Goal: Feedback & Contribution: Contribute content

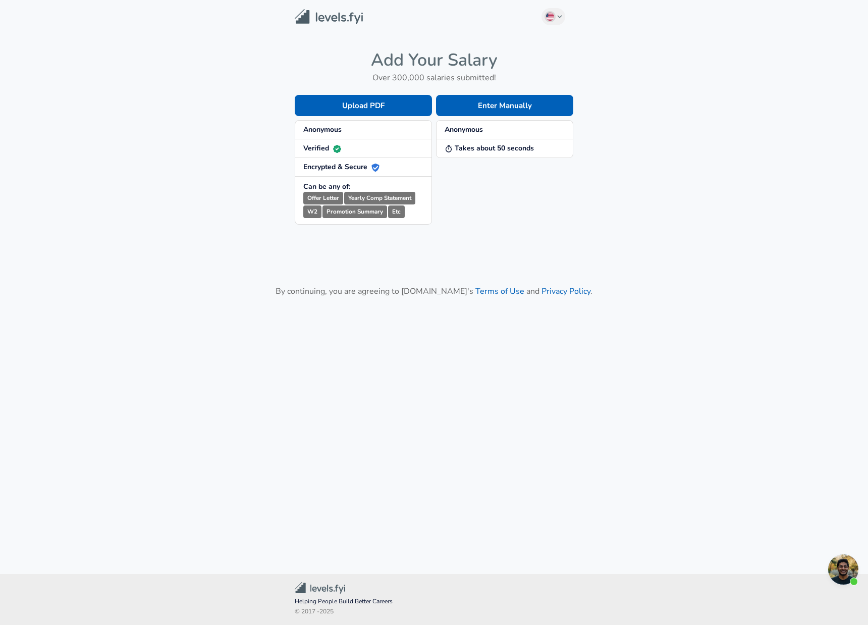
click at [467, 131] on strong "Anonymous" at bounding box center [464, 130] width 38 height 10
click at [506, 100] on button "Enter Manually" at bounding box center [504, 105] width 137 height 21
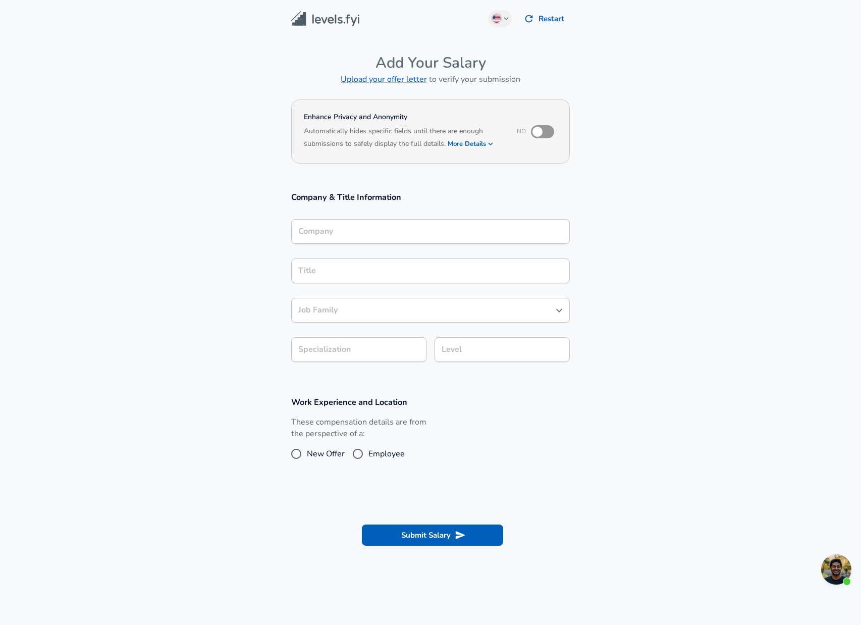
click at [490, 237] on div "Company" at bounding box center [430, 231] width 279 height 25
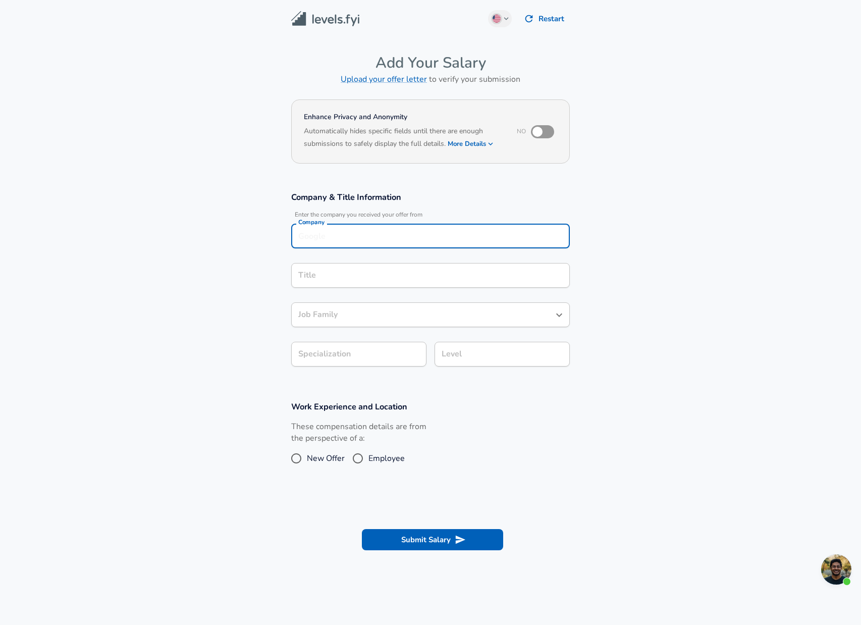
scroll to position [10, 0]
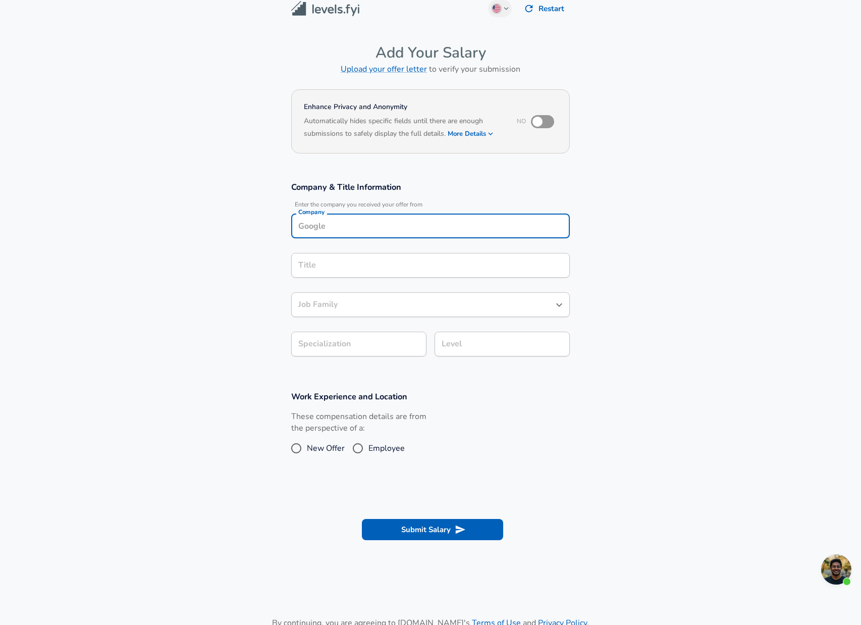
click at [369, 448] on label "Employee" at bounding box center [376, 448] width 58 height 16
click at [369, 448] on input "Employee" at bounding box center [357, 448] width 21 height 16
radio input "true"
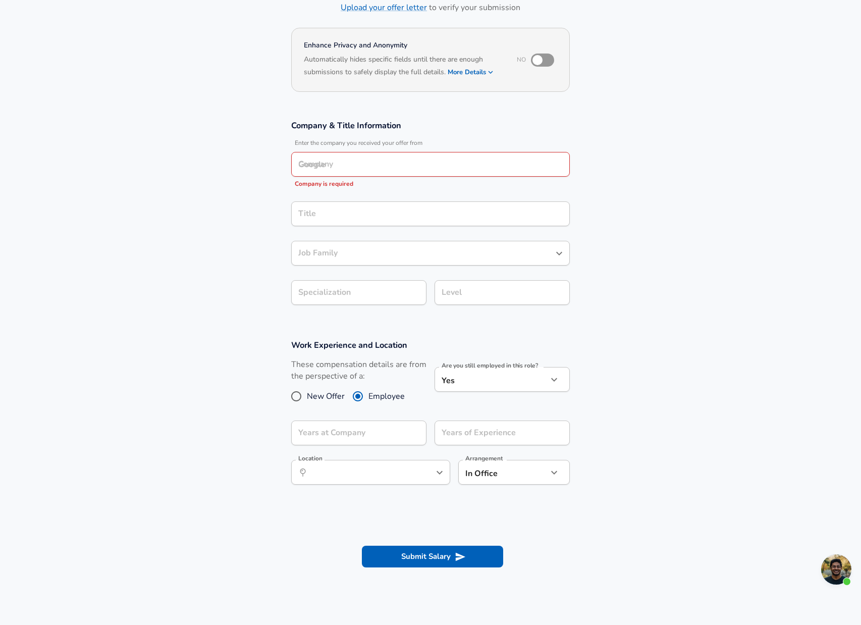
scroll to position [0, 0]
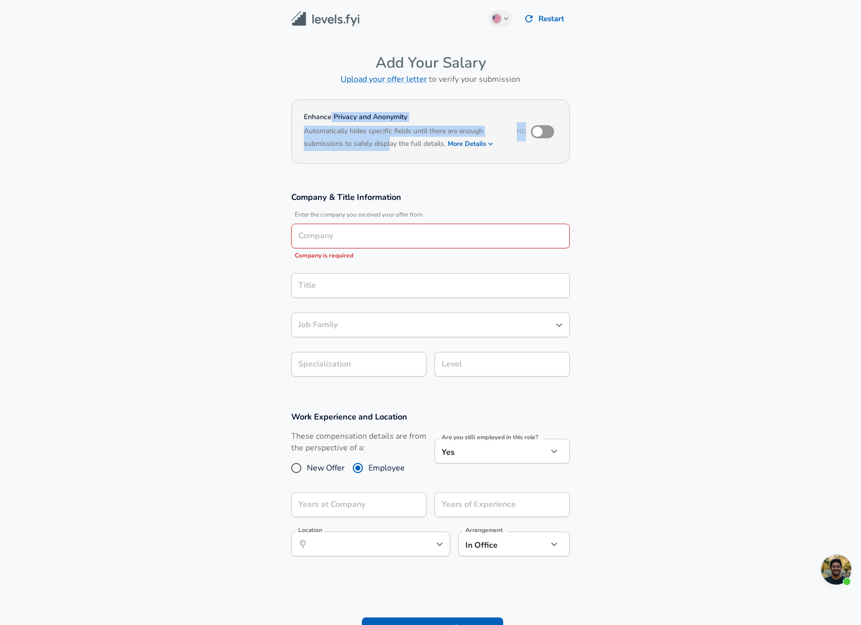
drag, startPoint x: 332, startPoint y: 121, endPoint x: 391, endPoint y: 144, distance: 64.1
click at [391, 144] on div "Enhance Privacy and Anonymity No Automatically hides specific fields until ther…" at bounding box center [430, 131] width 279 height 64
click at [391, 145] on div "Enhance Privacy and Anonymity No Automatically hides specific fields until ther…" at bounding box center [430, 131] width 279 height 64
drag, startPoint x: 390, startPoint y: 136, endPoint x: 415, endPoint y: 145, distance: 26.8
click at [415, 145] on div "Enhance Privacy and Anonymity No Automatically hides specific fields until ther…" at bounding box center [430, 131] width 279 height 64
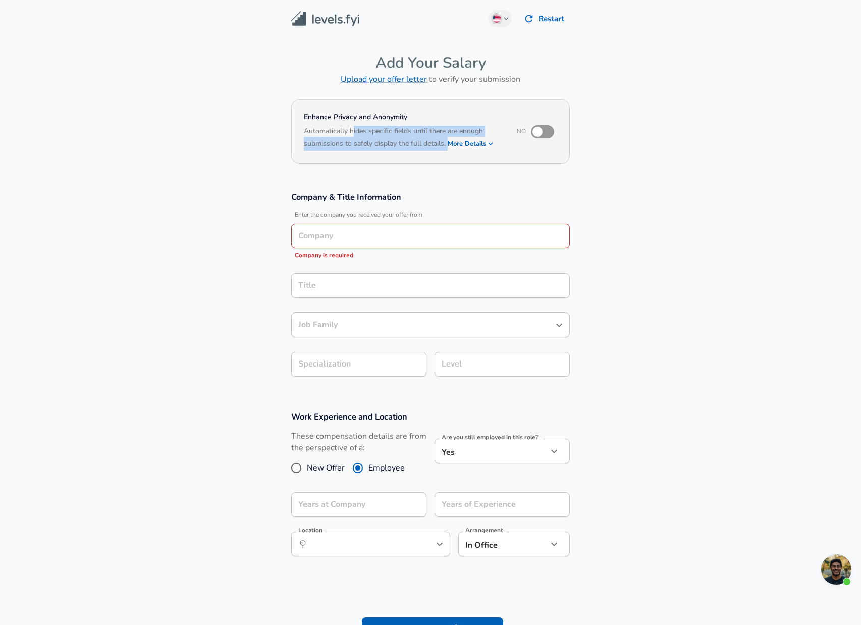
drag, startPoint x: 414, startPoint y: 145, endPoint x: 358, endPoint y: 132, distance: 57.4
click at [414, 151] on h6 "Based on your submission and the data points that we have already collected, we…" at bounding box center [430, 151] width 253 height 0
drag, startPoint x: 339, startPoint y: 128, endPoint x: 404, endPoint y: 144, distance: 66.6
click at [404, 144] on h6 "Automatically hides specific fields until there are enough submissions to safel…" at bounding box center [403, 138] width 199 height 25
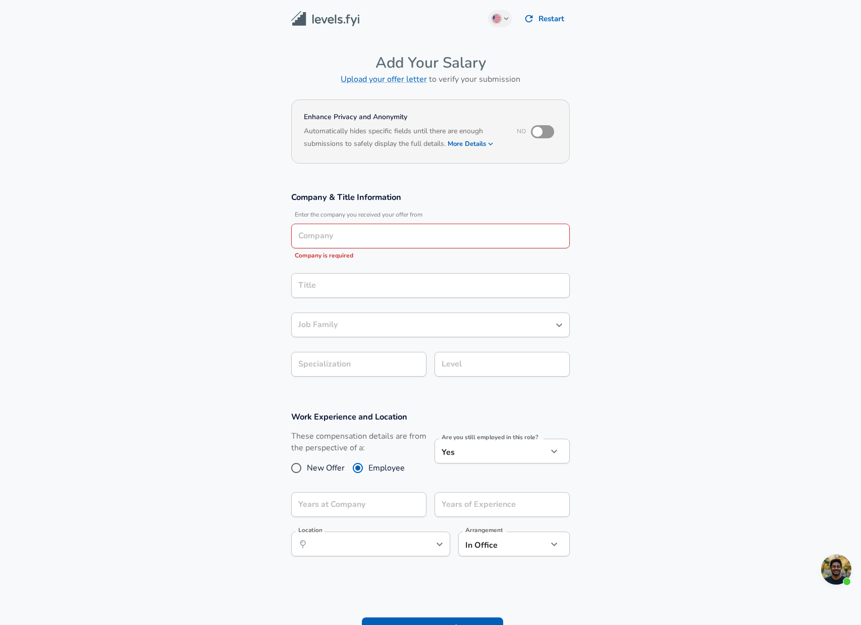
click at [470, 138] on button "More Details" at bounding box center [471, 144] width 46 height 14
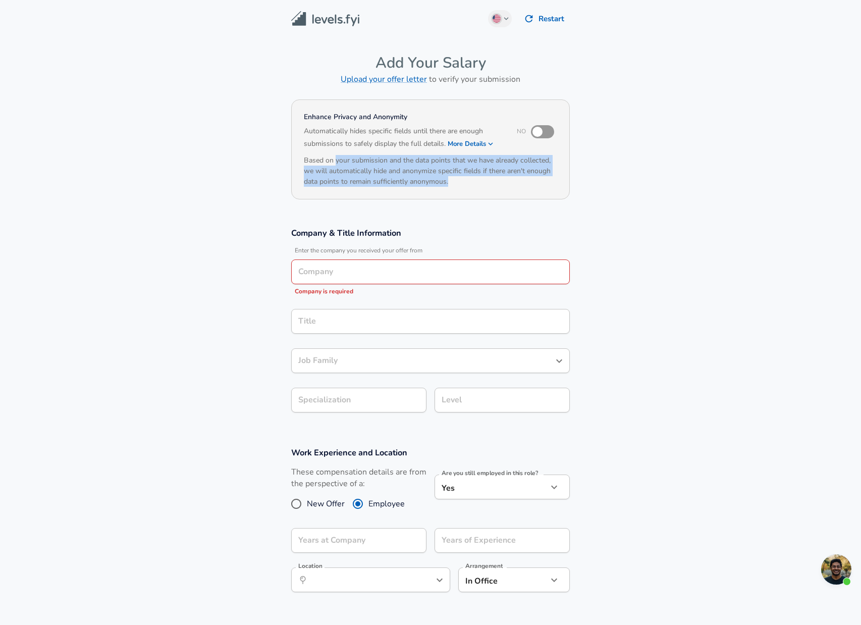
drag, startPoint x: 444, startPoint y: 179, endPoint x: 456, endPoint y: 182, distance: 12.5
click at [456, 182] on h6 "Based on your submission and the data points that we have already collected, we…" at bounding box center [430, 171] width 253 height 32
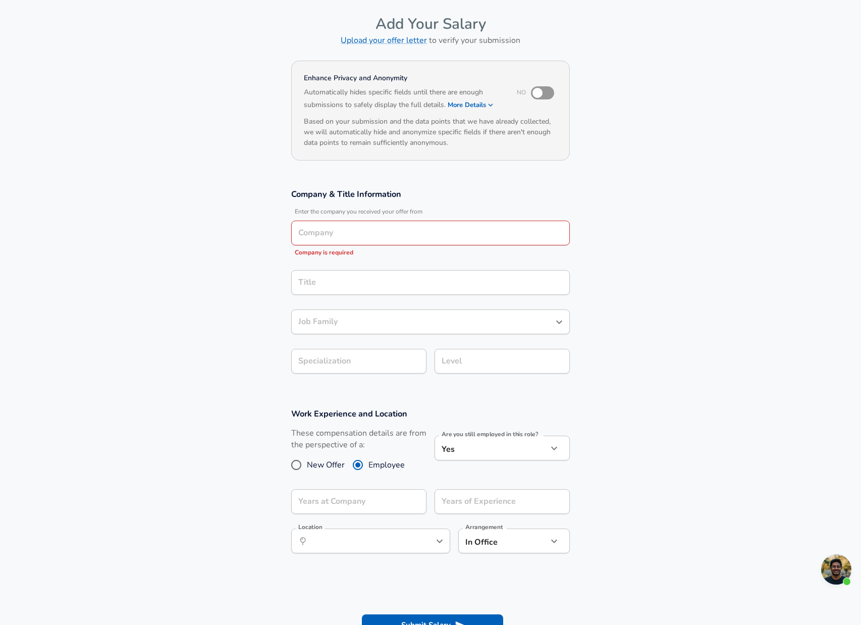
drag, startPoint x: 486, startPoint y: 300, endPoint x: 497, endPoint y: 313, distance: 17.5
click at [486, 301] on div "Job Family Job Family" at bounding box center [430, 320] width 279 height 39
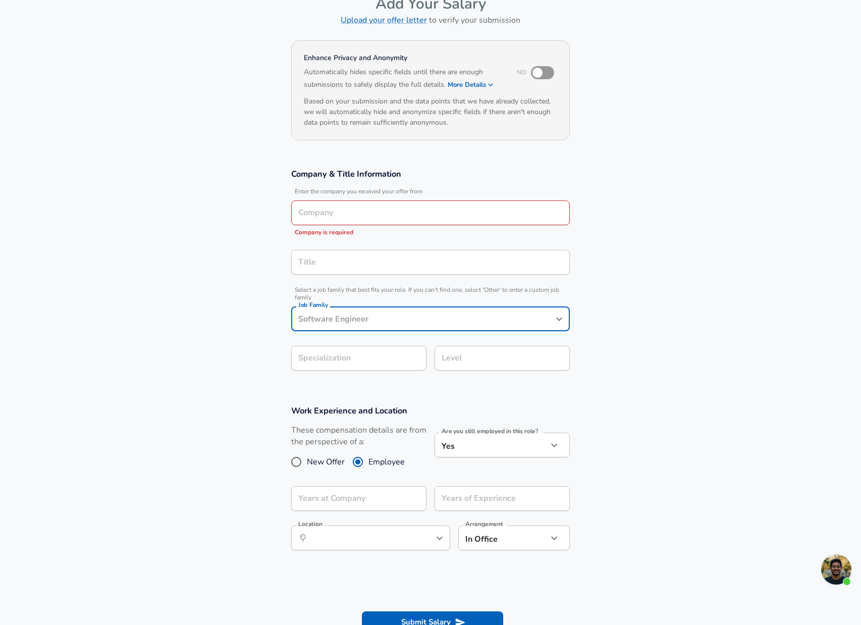
click at [515, 327] on div "Job Family" at bounding box center [430, 318] width 279 height 25
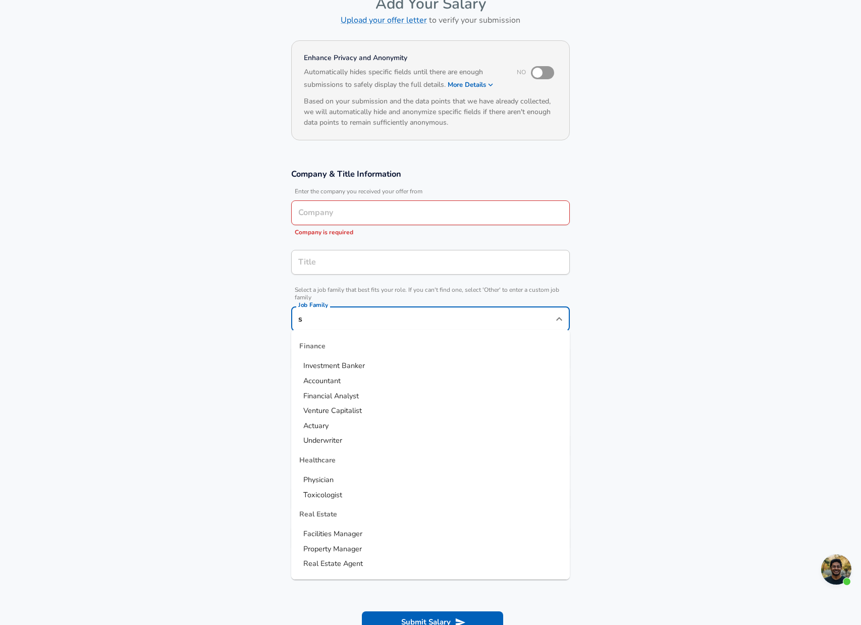
scroll to position [0, 0]
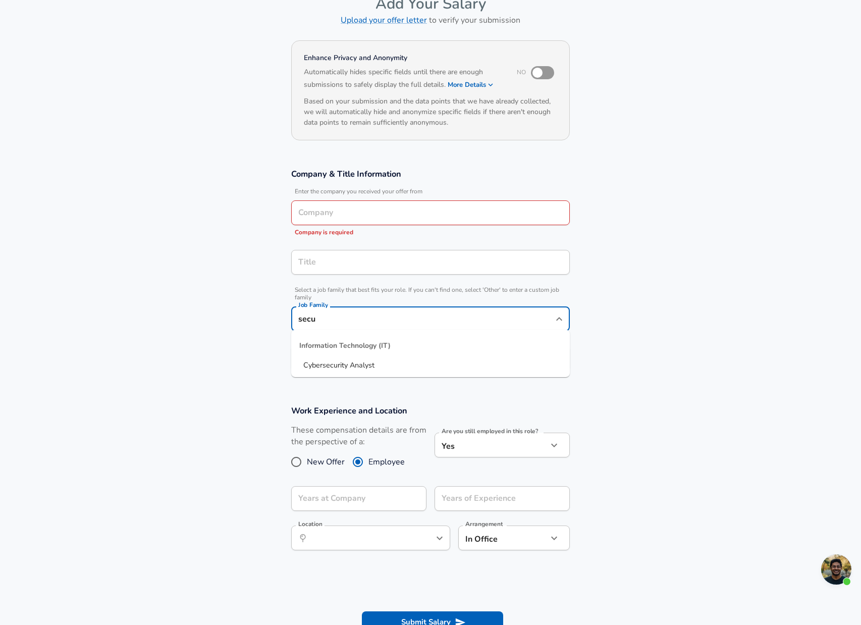
click at [358, 368] on span "Cybersecurity Analyst" at bounding box center [338, 365] width 71 height 10
type input "Cybersecurity Analyst"
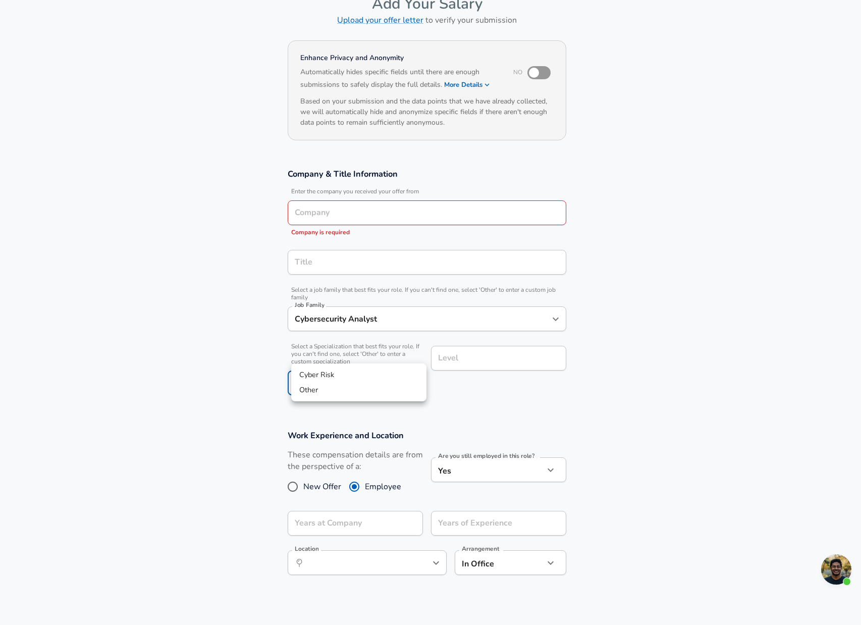
click at [395, 355] on body "English ([GEOGRAPHIC_DATA]) Change Restart Add Your Salary Upload your offer le…" at bounding box center [430, 253] width 861 height 625
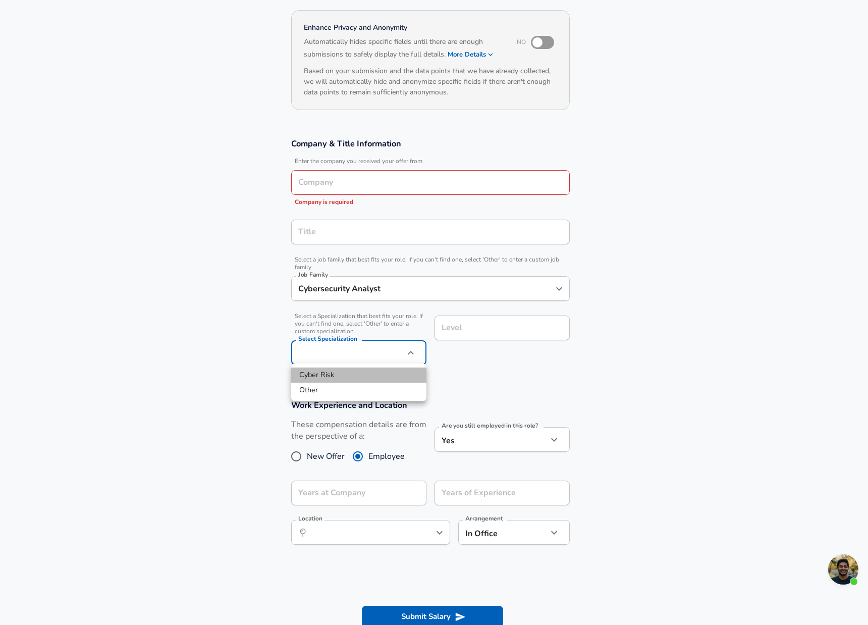
click at [323, 379] on li "Cyber Risk" at bounding box center [358, 375] width 135 height 15
type input "Cyber Risk"
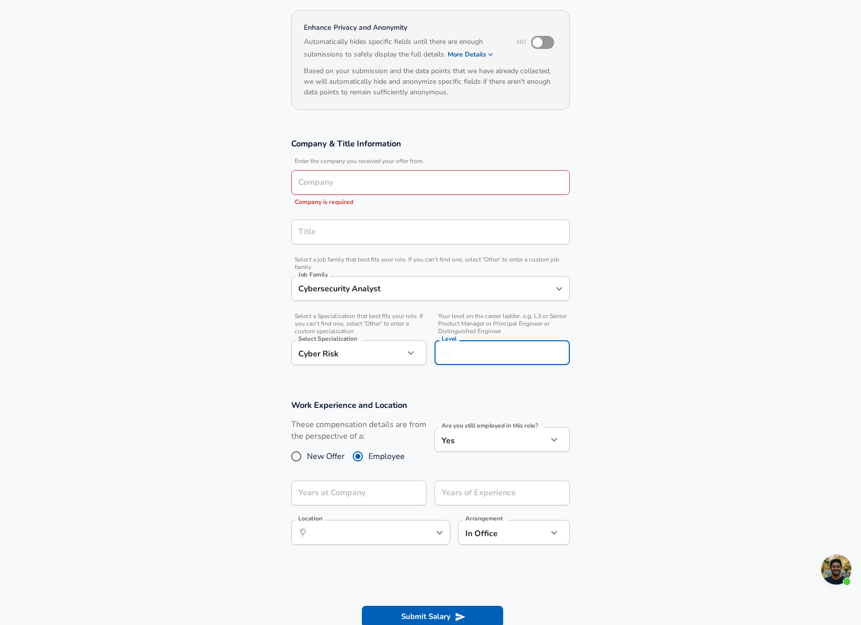
click at [451, 345] on input "Level" at bounding box center [502, 353] width 126 height 16
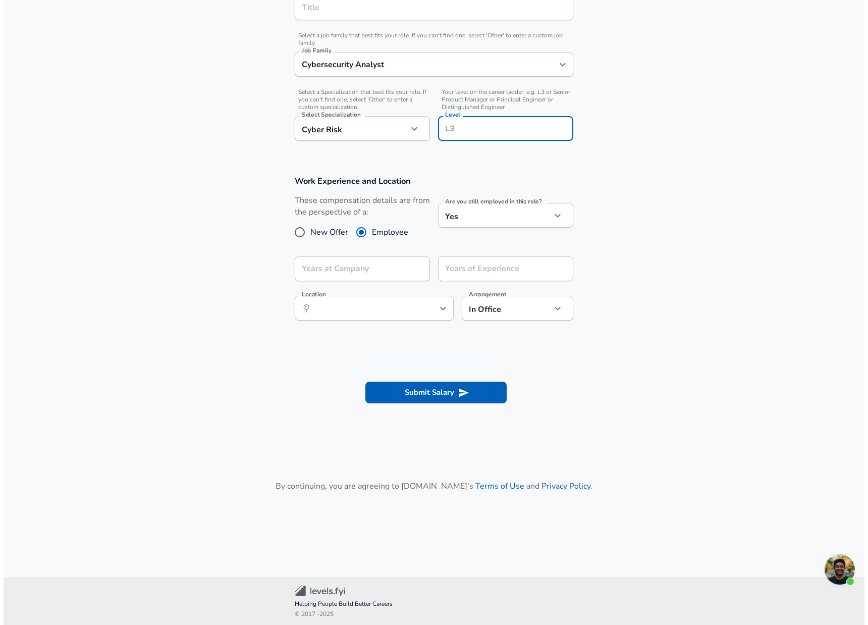
scroll to position [0, 0]
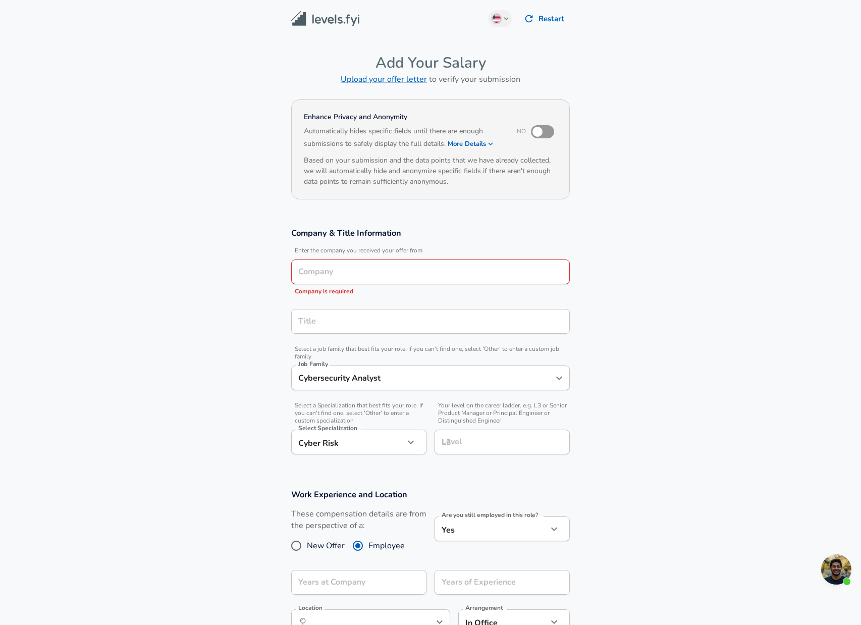
drag, startPoint x: 659, startPoint y: 141, endPoint x: 592, endPoint y: 111, distance: 73.0
click at [659, 141] on section "Enhance Privacy and Anonymity No Automatically hides specific fields until ther…" at bounding box center [430, 155] width 861 height 119
click at [535, 19] on button "Restart" at bounding box center [545, 18] width 50 height 21
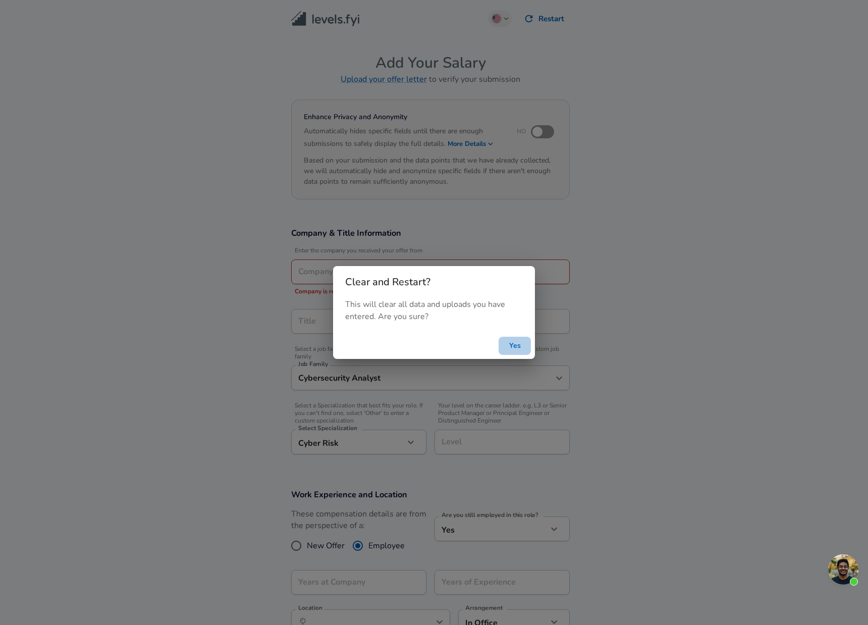
drag, startPoint x: 510, startPoint y: 342, endPoint x: 482, endPoint y: 328, distance: 31.6
click at [510, 342] on button "Yes" at bounding box center [515, 346] width 32 height 19
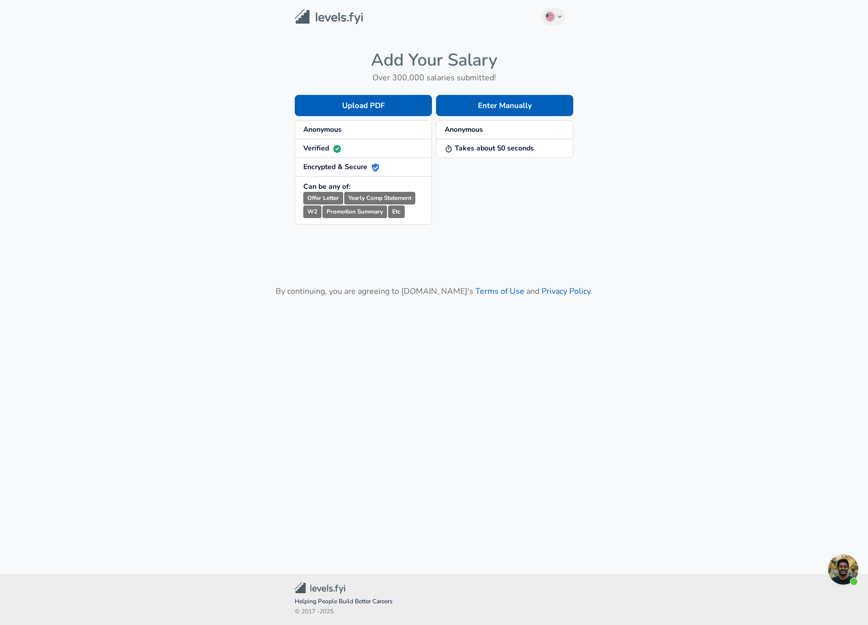
click at [129, 145] on main "English ([GEOGRAPHIC_DATA]) Change Add Your Salary Over 300,000 salaries submit…" at bounding box center [434, 275] width 868 height 550
drag, startPoint x: 104, startPoint y: 127, endPoint x: 105, endPoint y: 102, distance: 25.2
click at [104, 127] on main "English ([GEOGRAPHIC_DATA]) Change Add Your Salary Over 300,000 salaries submit…" at bounding box center [434, 275] width 868 height 550
click at [304, 18] on img at bounding box center [329, 17] width 68 height 16
